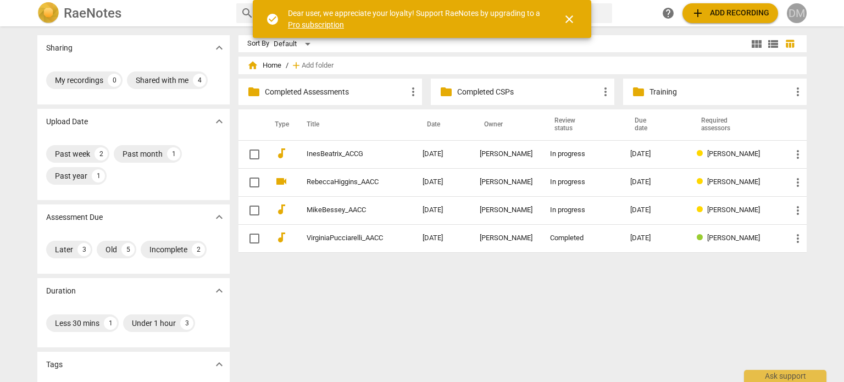
click at [802, 4] on span "DM" at bounding box center [797, 13] width 20 height 20
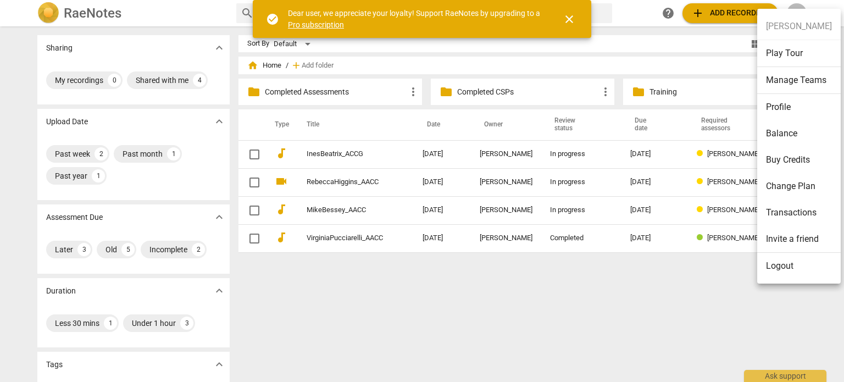
click at [779, 265] on li "Logout" at bounding box center [798, 266] width 83 height 26
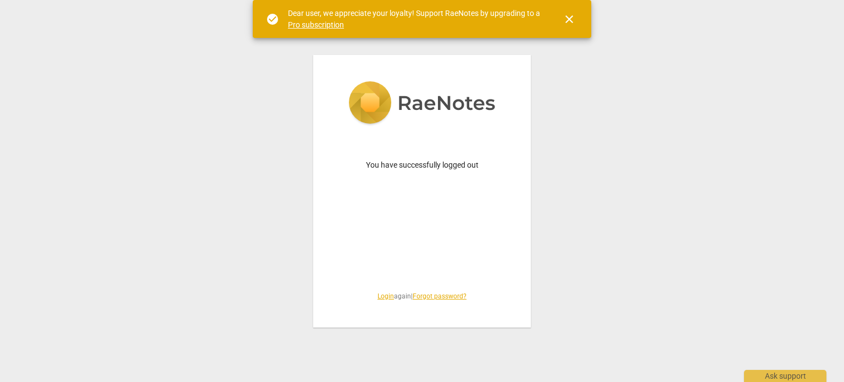
click at [376, 300] on span "Login again | Forgot password?" at bounding box center [421, 296] width 165 height 9
click at [380, 294] on link "Login" at bounding box center [385, 296] width 16 height 8
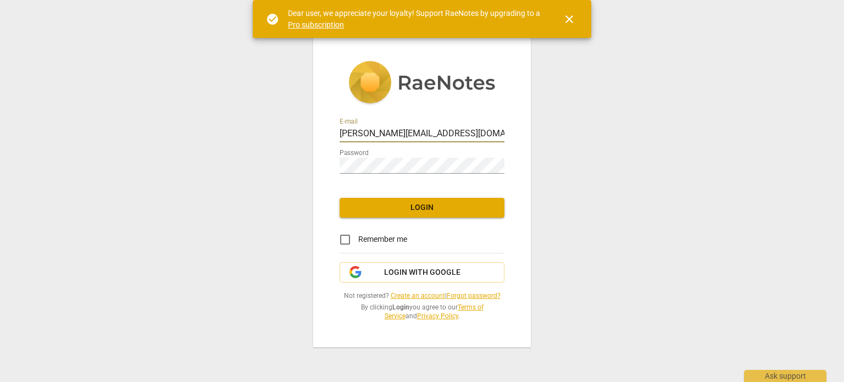
click at [442, 138] on input "[PERSON_NAME][EMAIL_ADDRESS][DOMAIN_NAME]" at bounding box center [421, 134] width 165 height 16
type input "[EMAIL_ADDRESS][DOMAIN_NAME]"
click at [343, 239] on input "Remember me" at bounding box center [345, 239] width 26 height 26
checkbox input "true"
click at [427, 215] on button "Login" at bounding box center [421, 208] width 165 height 20
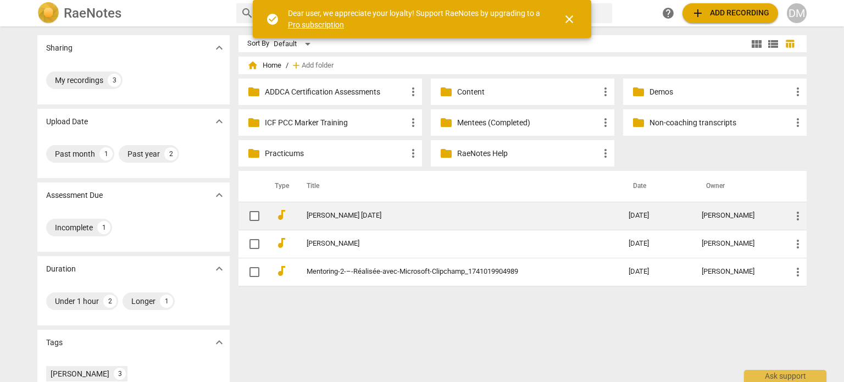
click at [338, 216] on link "[PERSON_NAME] [DATE]" at bounding box center [447, 215] width 282 height 8
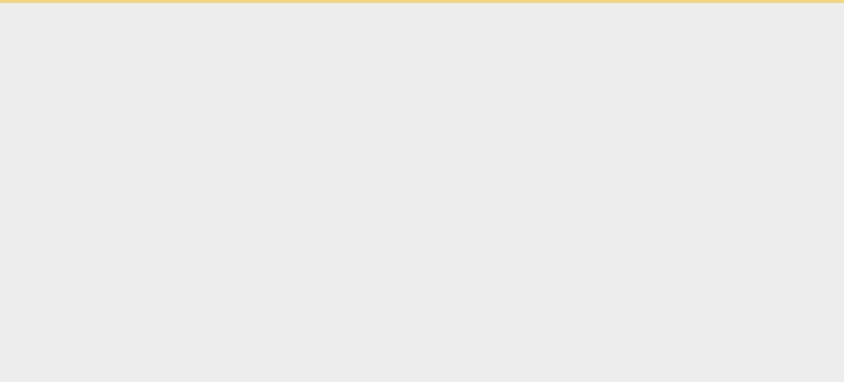
click at [338, 3] on html "check_circle Dear user, we appreciate your loyalty! Support RaeNotes by upgradi…" at bounding box center [422, 1] width 844 height 3
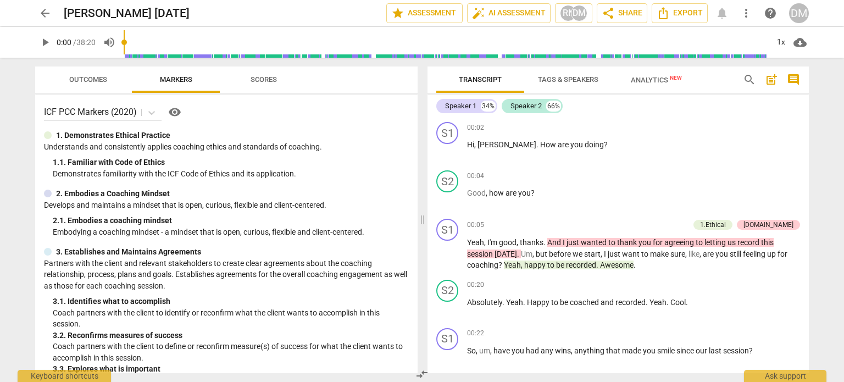
click at [77, 76] on span "Outcomes" at bounding box center [88, 79] width 38 height 8
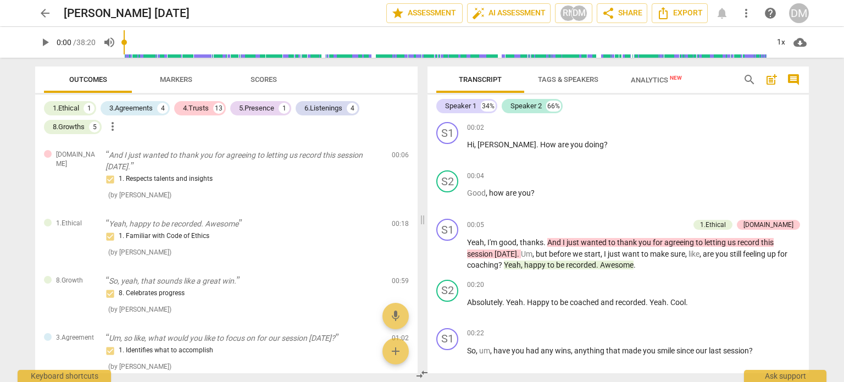
click at [112, 128] on span "more_vert" at bounding box center [112, 126] width 13 height 13
click at [183, 129] on div at bounding box center [422, 191] width 844 height 382
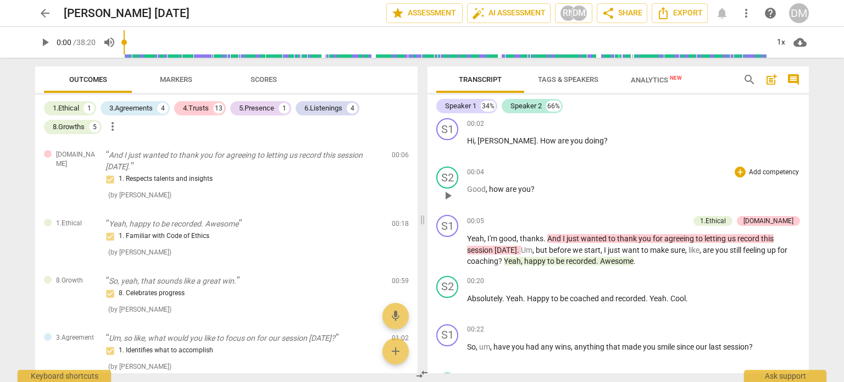
scroll to position [4, 0]
click at [534, 18] on span "auto_fix_high AI Assessment" at bounding box center [509, 13] width 74 height 13
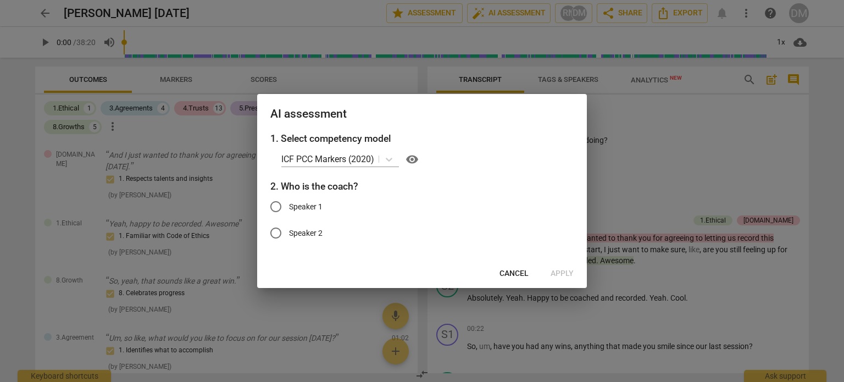
click at [672, 142] on div at bounding box center [422, 191] width 844 height 382
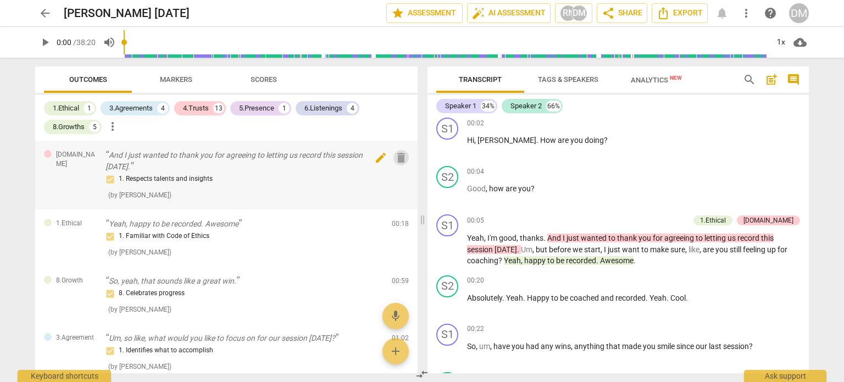
click at [398, 163] on span "delete" at bounding box center [400, 157] width 13 height 13
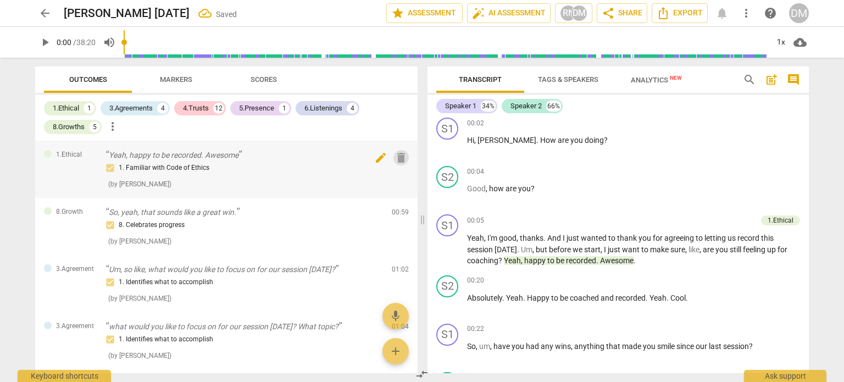
click at [394, 157] on span "delete" at bounding box center [400, 157] width 13 height 13
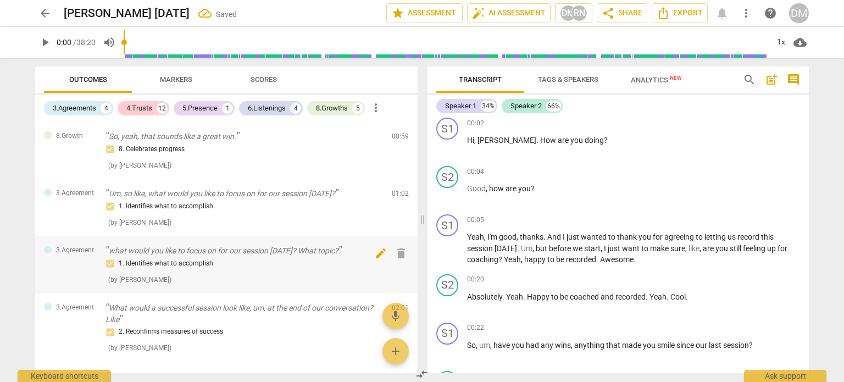
click at [395, 252] on span "delete" at bounding box center [400, 253] width 13 height 13
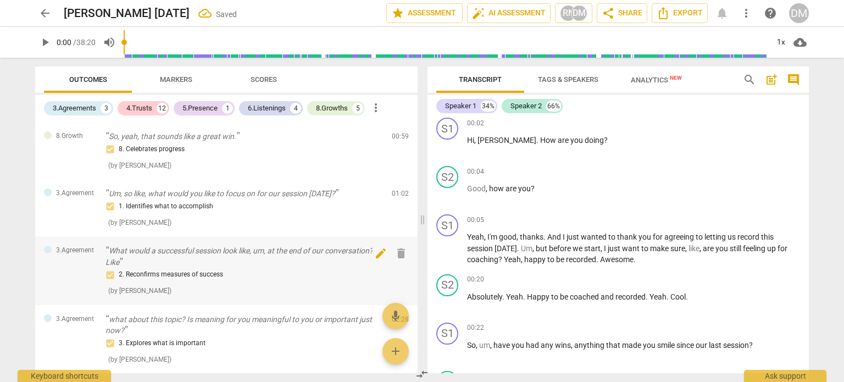
click at [398, 254] on span "delete" at bounding box center [400, 253] width 13 height 13
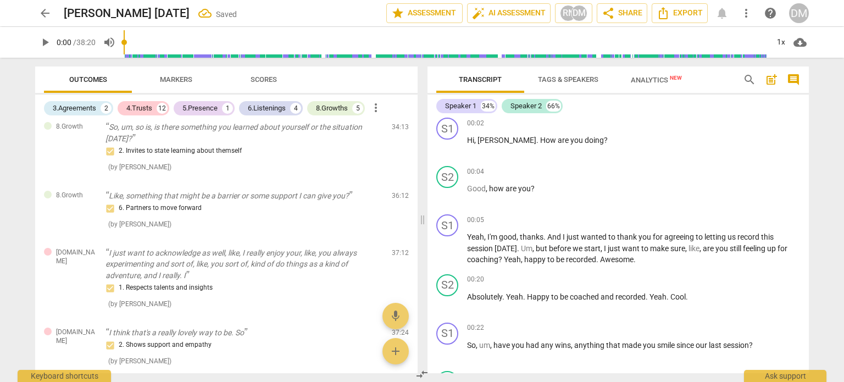
scroll to position [1253, 0]
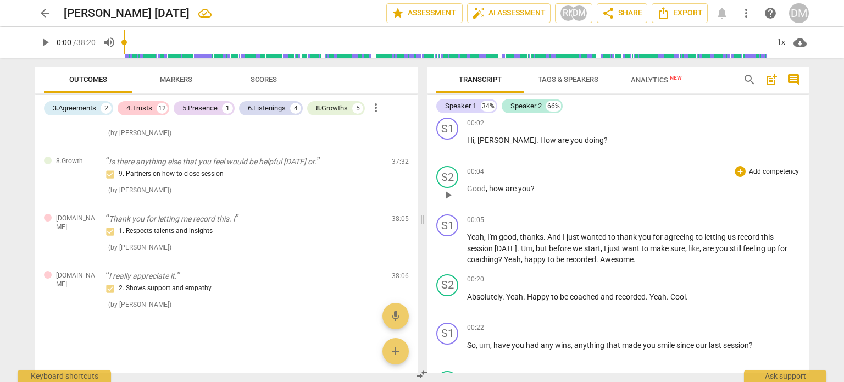
click at [547, 194] on div "00:04 + Add competency keyboard_arrow_right Good , how are you ?" at bounding box center [633, 186] width 333 height 40
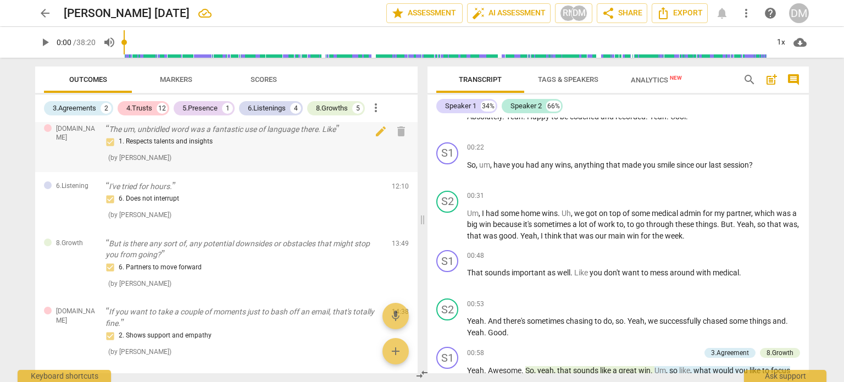
scroll to position [0, 0]
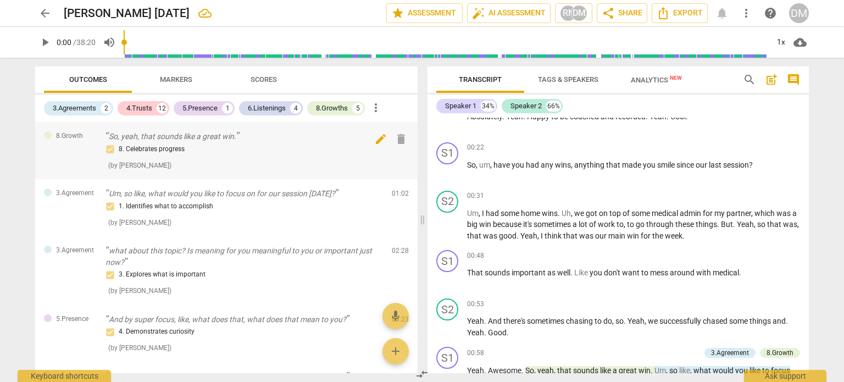
click at [395, 142] on span "delete" at bounding box center [400, 138] width 13 height 13
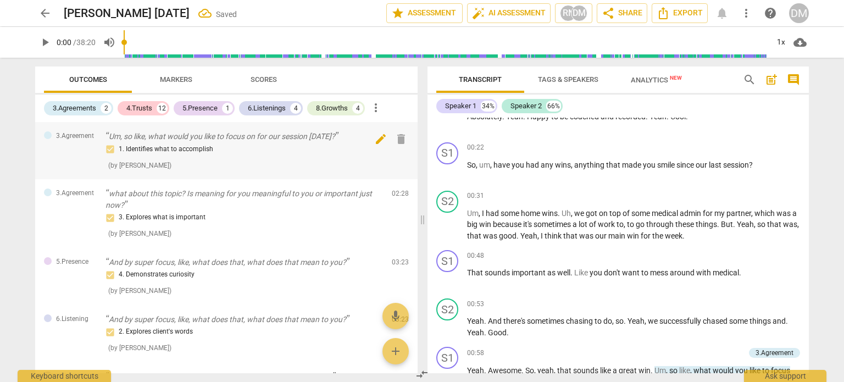
click at [397, 141] on span "delete" at bounding box center [400, 138] width 13 height 13
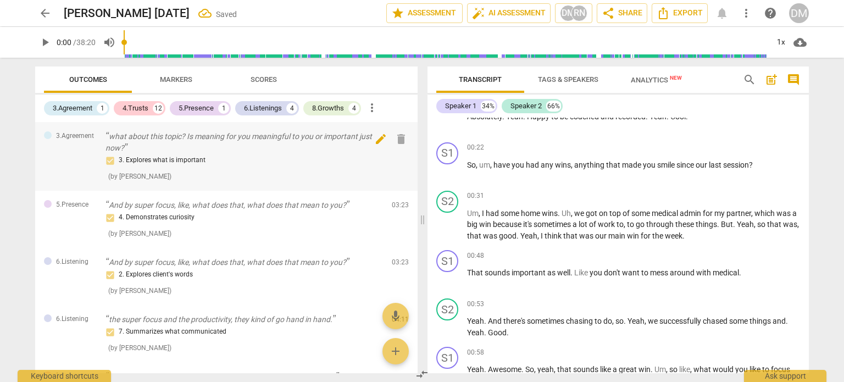
click at [399, 138] on span "delete" at bounding box center [400, 138] width 13 height 13
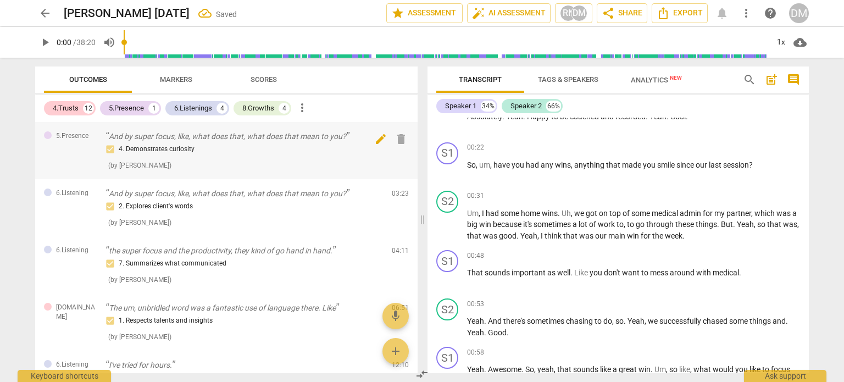
click at [400, 136] on span "delete" at bounding box center [400, 138] width 13 height 13
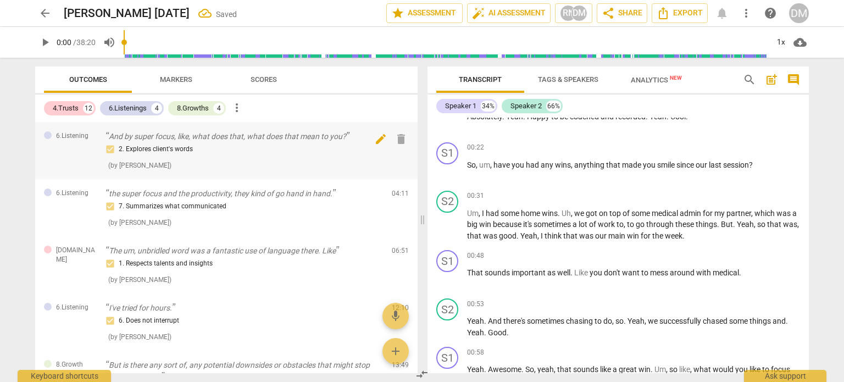
click at [394, 144] on span "delete" at bounding box center [400, 138] width 13 height 13
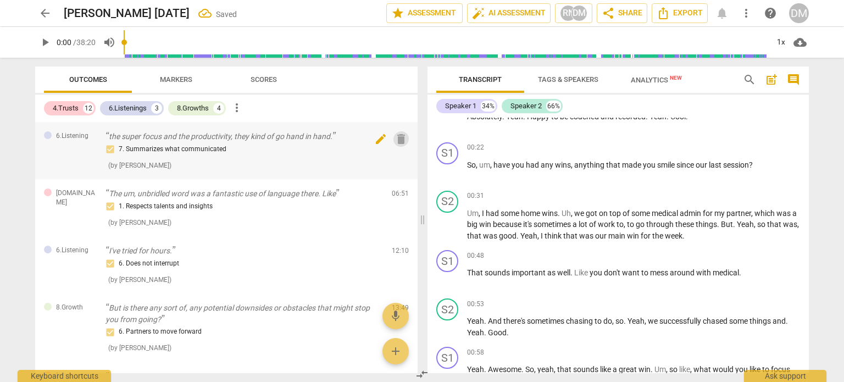
click at [398, 141] on span "delete" at bounding box center [400, 138] width 13 height 13
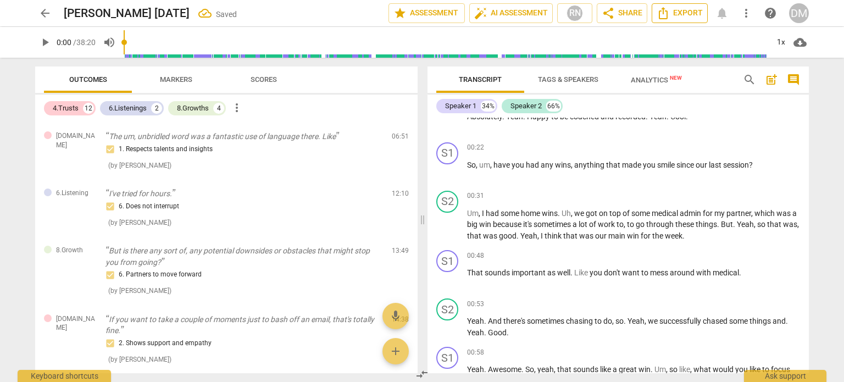
click at [676, 16] on span "Export" at bounding box center [679, 13] width 46 height 13
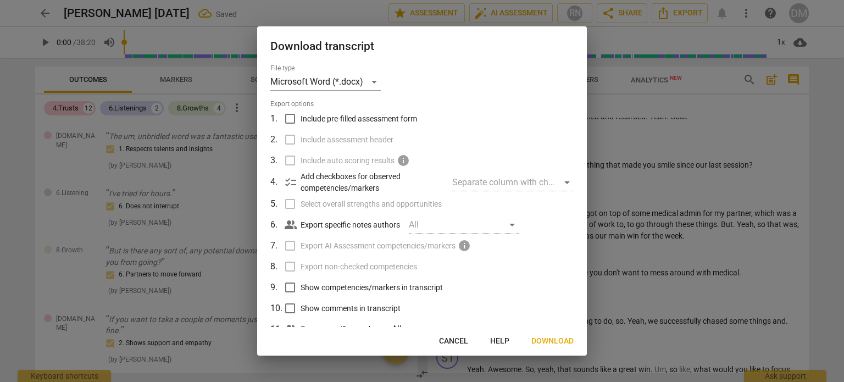
scroll to position [35, 0]
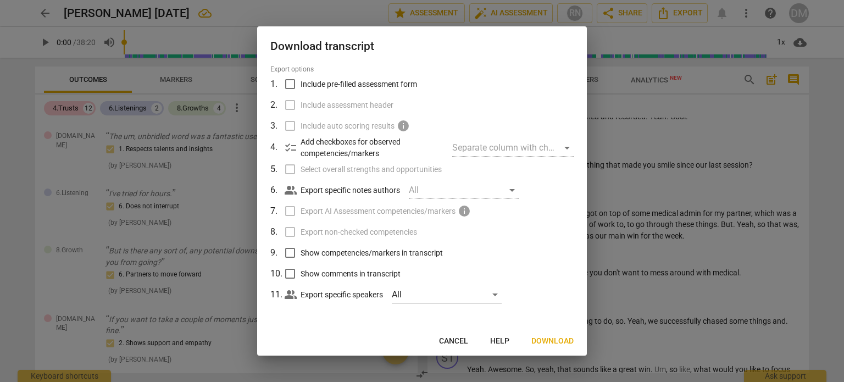
click at [558, 341] on span "Download" at bounding box center [552, 341] width 42 height 11
